Goal: Information Seeking & Learning: Find specific fact

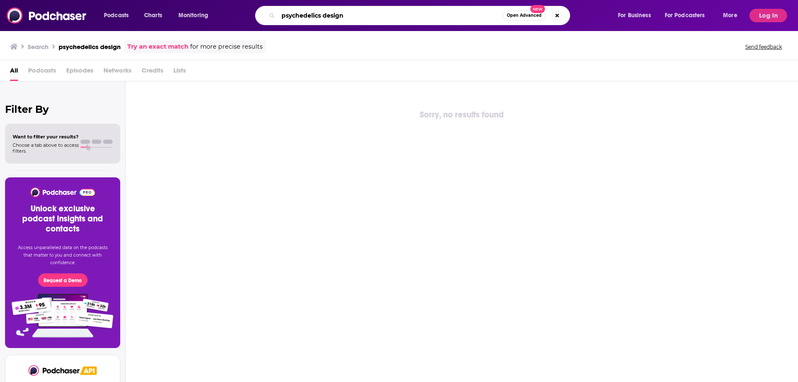
click at [321, 14] on input "psychedelics design" at bounding box center [390, 15] width 225 height 13
click at [366, 13] on input "psychedelics design" at bounding box center [390, 15] width 225 height 13
type input "psychedelics design podcast"
click at [383, 14] on input "psychedelics design podcast" at bounding box center [390, 15] width 225 height 13
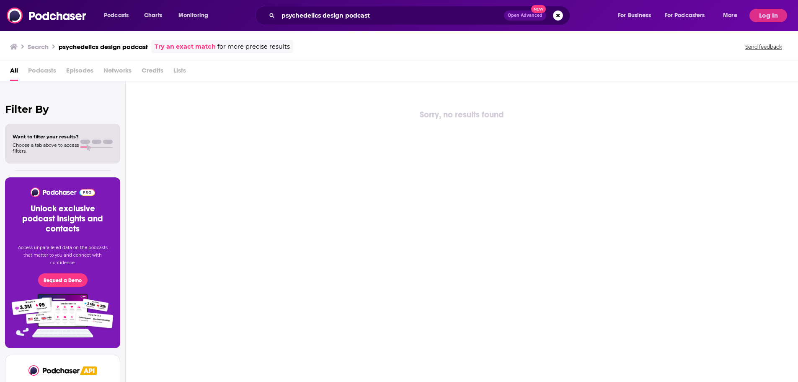
click at [563, 15] on div "psychedelics design podcast Open Advanced New" at bounding box center [412, 15] width 315 height 19
click at [560, 16] on button "Search podcasts, credits, & more..." at bounding box center [558, 15] width 10 height 10
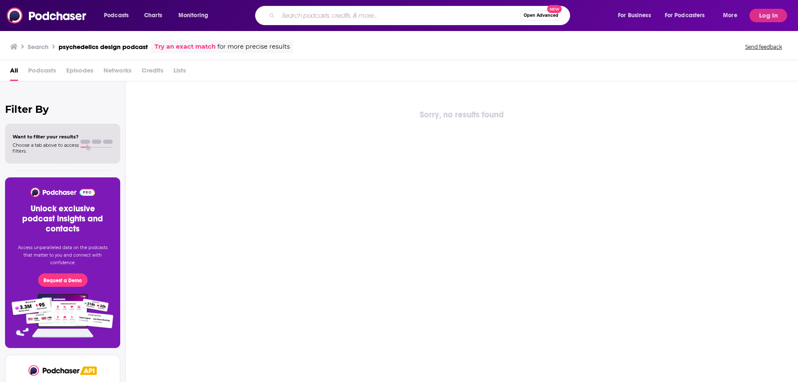
click at [423, 15] on input "Search podcasts, credits, & more..." at bounding box center [399, 15] width 242 height 13
type input "mysterious radio"
